Goal: Information Seeking & Learning: Find contact information

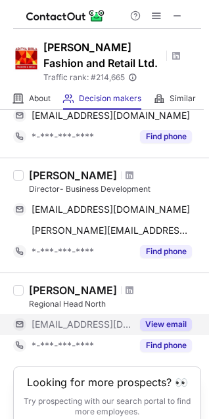
scroll to position [912, 0]
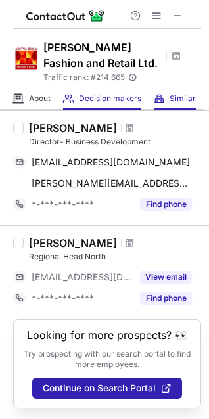
click at [167, 94] on div "Similar Similar Companies" at bounding box center [175, 99] width 42 height 22
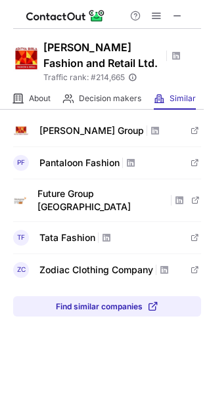
click at [17, 161] on div "PF" at bounding box center [21, 163] width 16 height 16
click at [126, 160] on span at bounding box center [130, 163] width 11 height 11
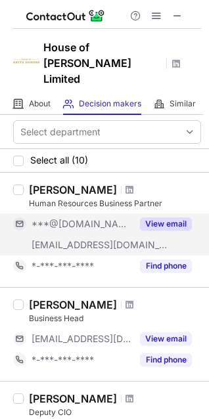
click at [182, 213] on div "View email" at bounding box center [162, 223] width 60 height 21
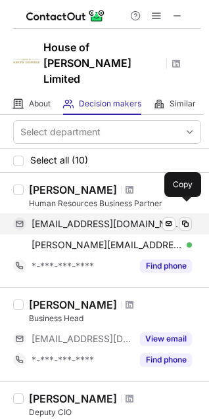
click at [183, 219] on span at bounding box center [185, 224] width 11 height 11
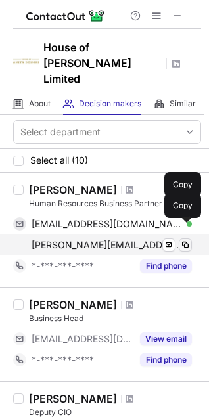
click at [187, 240] on span at bounding box center [185, 245] width 11 height 11
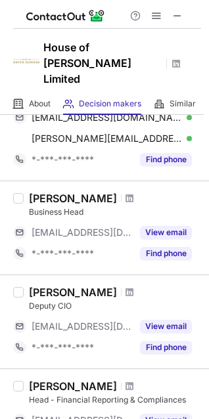
scroll to position [108, 0]
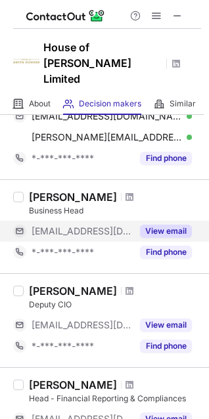
click at [165, 225] on button "View email" at bounding box center [166, 231] width 52 height 13
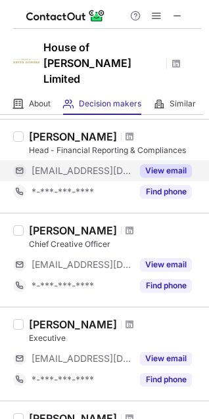
scroll to position [340, 0]
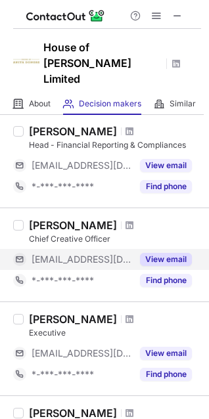
click at [145, 253] on button "View email" at bounding box center [166, 259] width 52 height 13
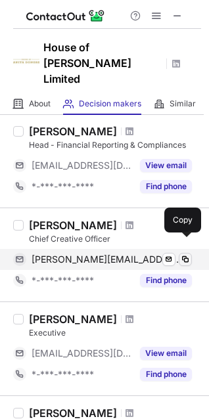
click at [188, 254] on span at bounding box center [185, 259] width 11 height 11
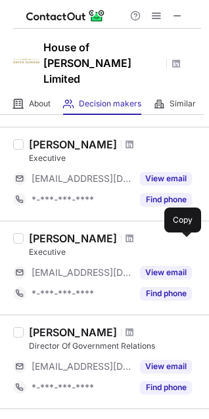
scroll to position [516, 0]
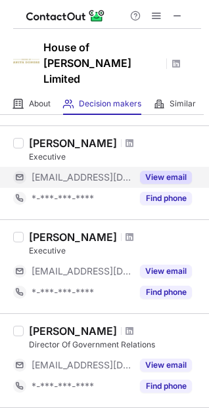
click at [156, 171] on button "View email" at bounding box center [166, 177] width 52 height 13
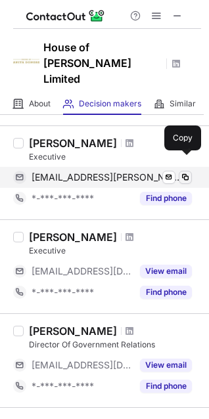
click at [187, 172] on span at bounding box center [185, 177] width 11 height 11
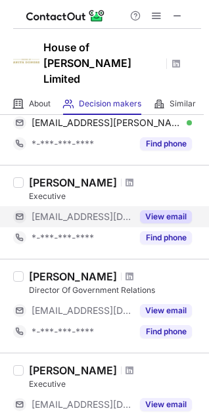
scroll to position [588, 0]
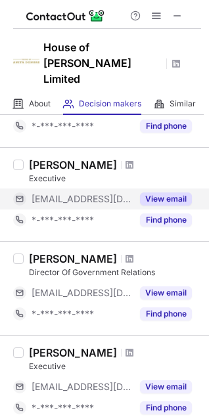
click at [154, 192] on button "View email" at bounding box center [166, 198] width 52 height 13
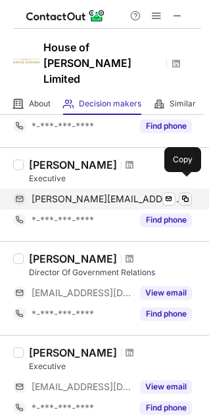
click at [184, 194] on span at bounding box center [185, 199] width 11 height 11
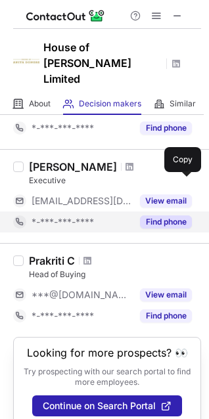
scroll to position [776, 0]
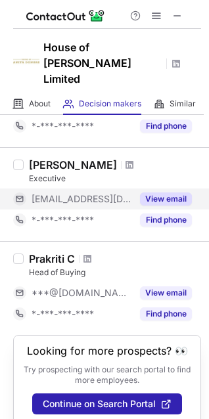
click at [155, 192] on button "View email" at bounding box center [166, 198] width 52 height 13
